Goal: Connect with others

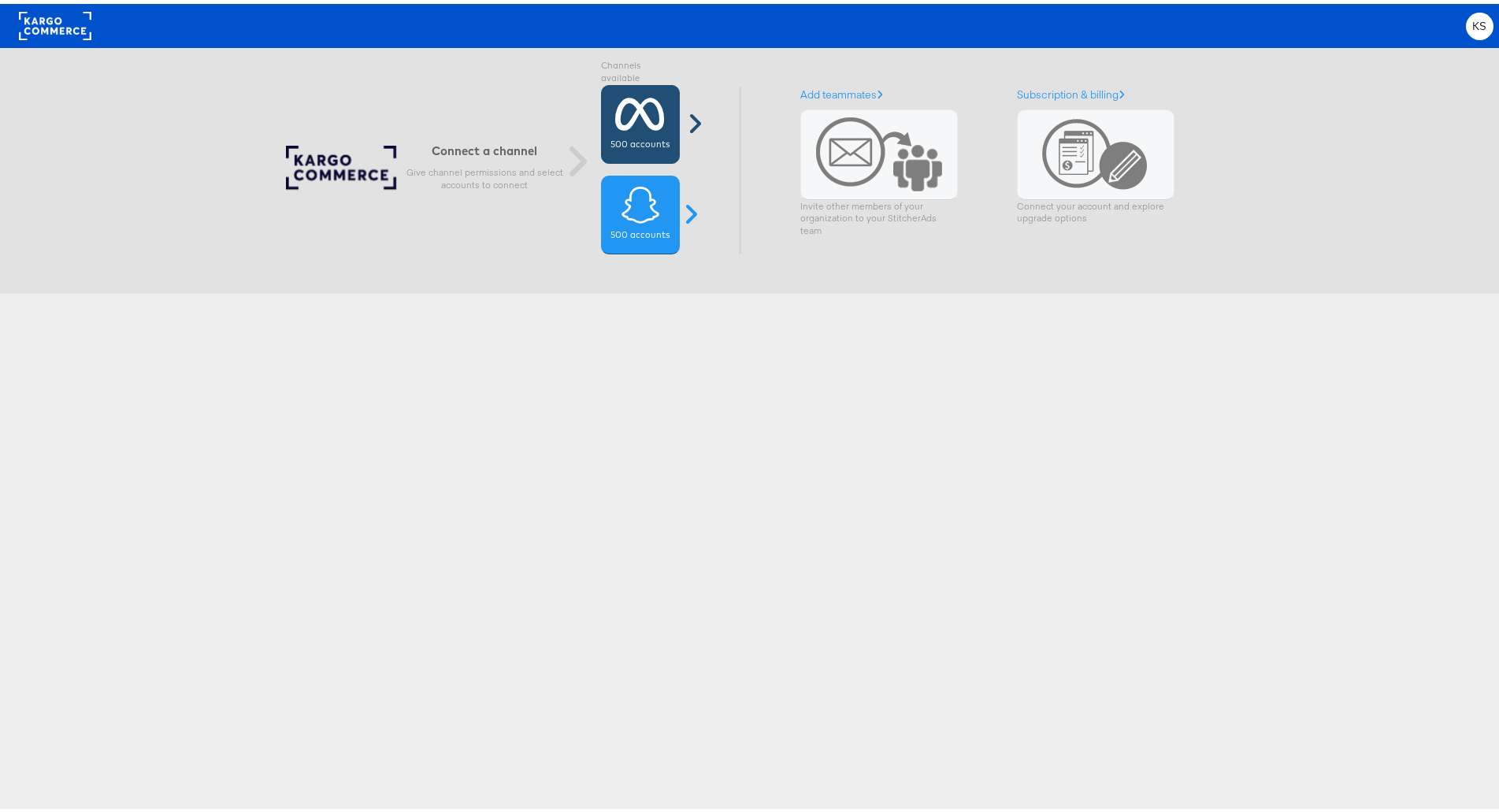
click at [636, 132] on div "500 accounts" at bounding box center [640, 120] width 79 height 79
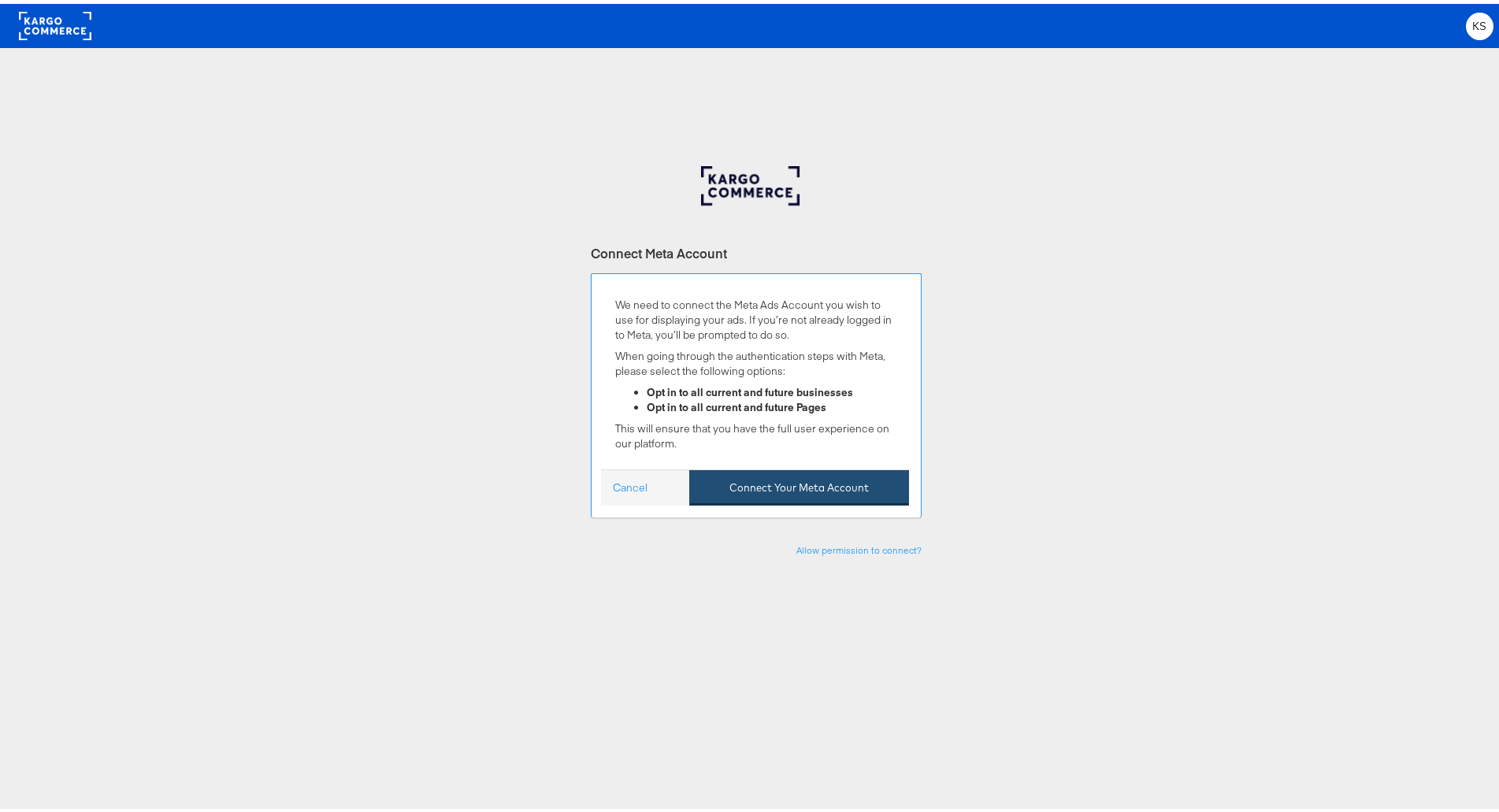
click at [813, 479] on button "Connect Your Meta Account" at bounding box center [799, 484] width 220 height 35
